Goal: Complete application form

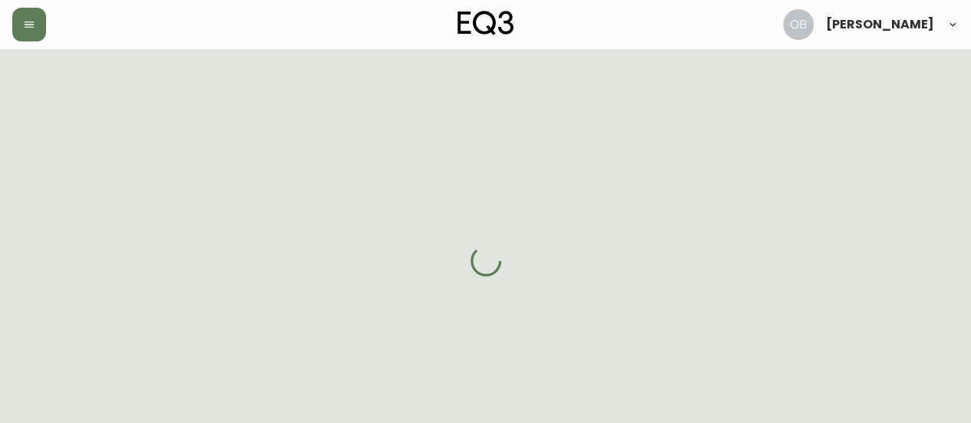
select select "ON"
select select "CA"
select select "CA_EN"
select select "Social Media"
select select "Other"
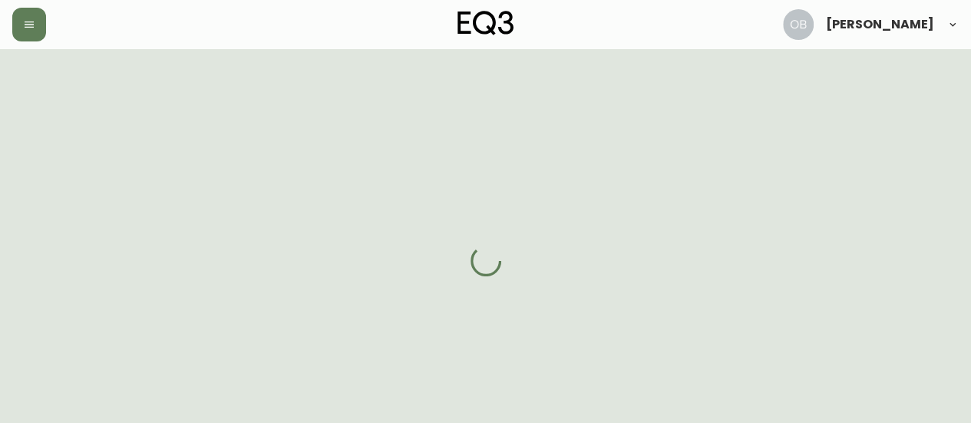
select select "false"
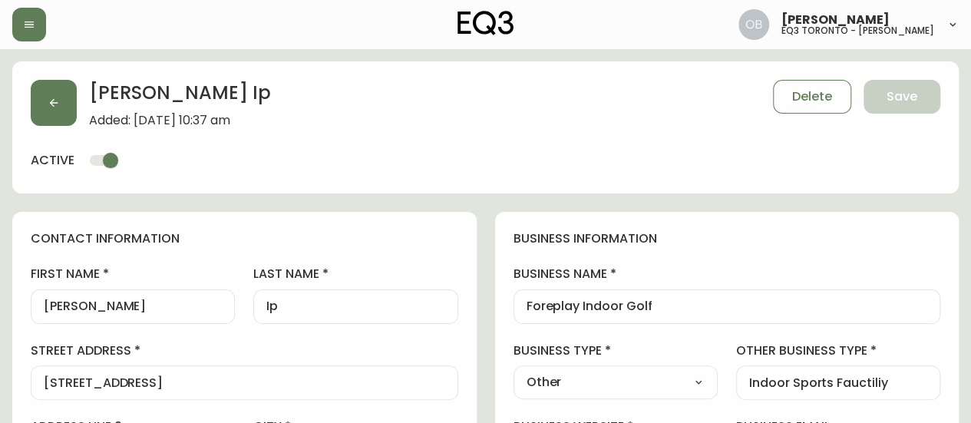
type input "EQ3 [GEOGRAPHIC_DATA] - [PERSON_NAME]"
select select "cjw10z96s008u6gs0ccm7hd19"
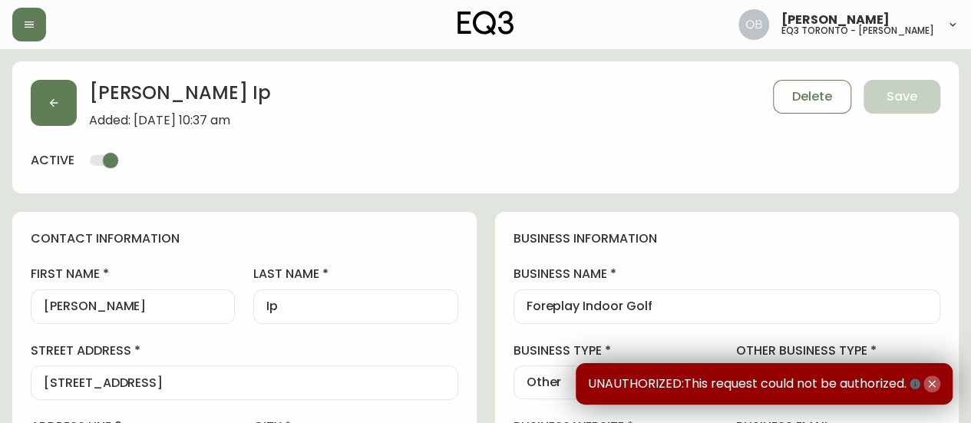
drag, startPoint x: 931, startPoint y: 386, endPoint x: 856, endPoint y: 283, distance: 127.0
click at [931, 385] on icon "button" at bounding box center [932, 384] width 12 height 12
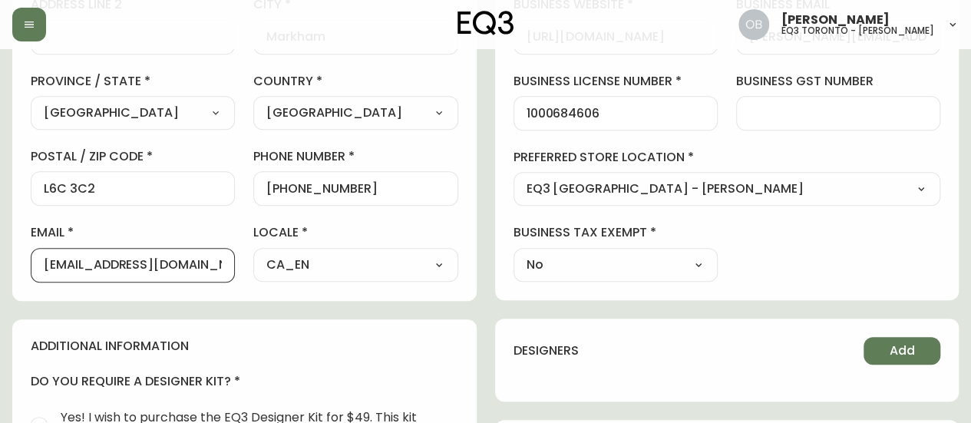
drag, startPoint x: 192, startPoint y: 263, endPoint x: 28, endPoint y: 266, distance: 164.3
click at [28, 266] on div "contact information first name [PERSON_NAME] last name [GEOGRAPHIC_DATA] addres…" at bounding box center [244, 45] width 465 height 511
click at [493, 188] on div "contact information first name [PERSON_NAME] last name [GEOGRAPHIC_DATA] addres…" at bounding box center [485, 300] width 947 height 1020
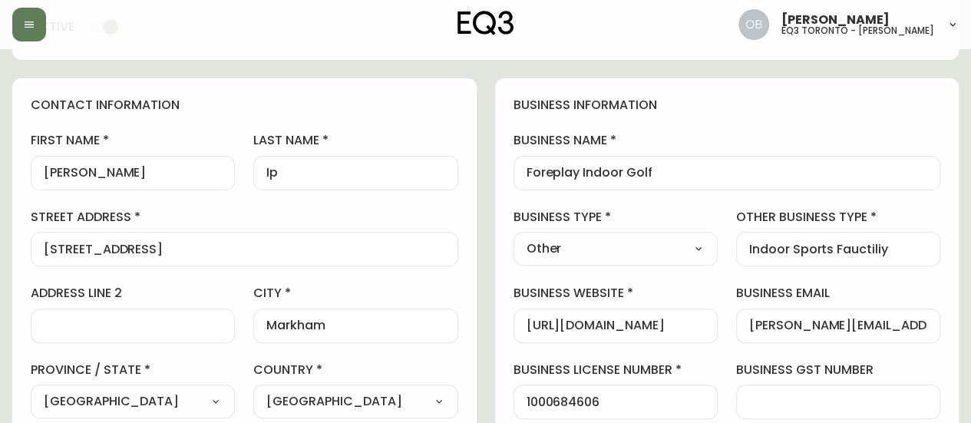
scroll to position [154, 0]
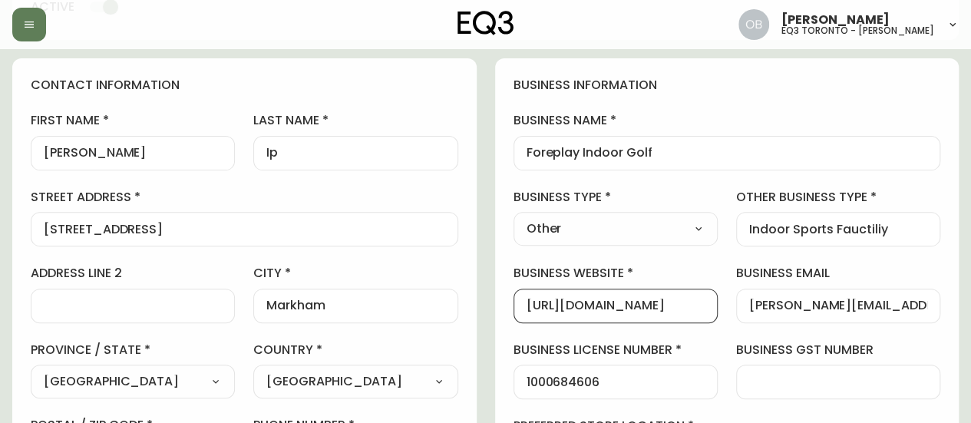
click at [660, 304] on input "[URL][DOMAIN_NAME]" at bounding box center [616, 306] width 178 height 15
click at [679, 189] on label "business type" at bounding box center [616, 197] width 204 height 17
